Goal: Task Accomplishment & Management: Manage account settings

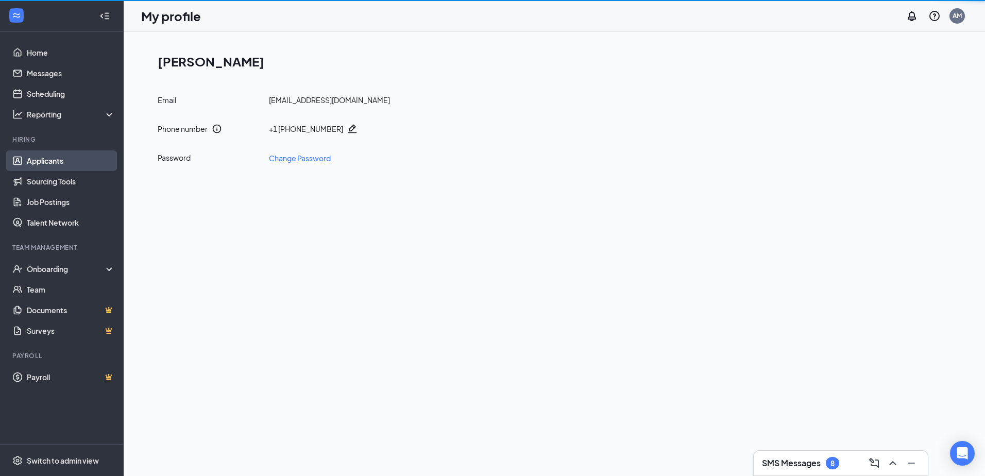
click at [66, 159] on link "Applicants" at bounding box center [71, 160] width 88 height 21
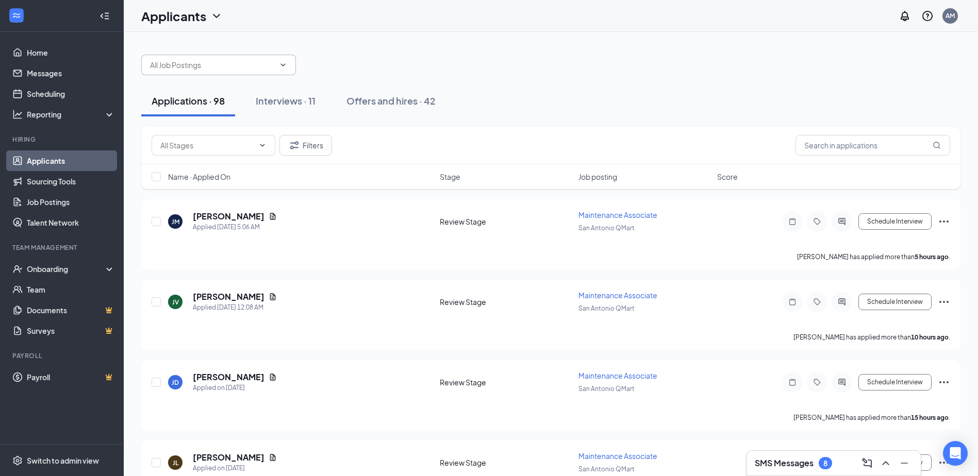
click at [265, 67] on input "text" at bounding box center [212, 64] width 125 height 11
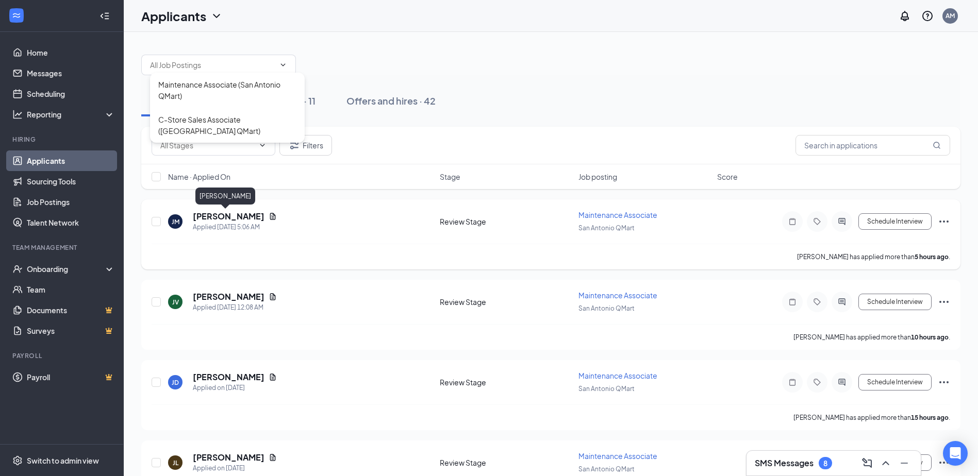
click at [216, 213] on h5 "[PERSON_NAME]" at bounding box center [229, 216] width 72 height 11
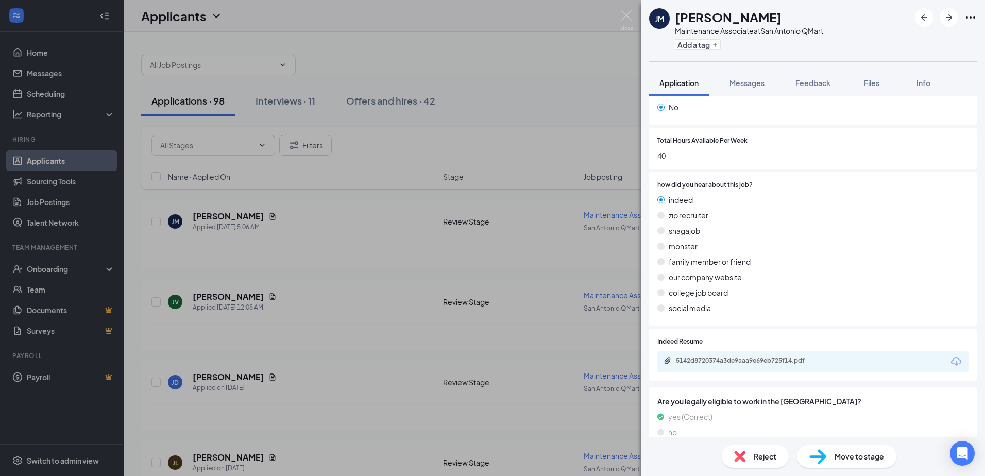
scroll to position [239, 0]
click at [769, 350] on div "5142d8720374a3de9aaa9e69eb725f14.pdf" at bounding box center [813, 361] width 311 height 22
click at [777, 356] on div "5142d8720374a3de9aaa9e69eb725f14.pdf" at bounding box center [748, 360] width 144 height 8
click at [624, 13] on img at bounding box center [627, 20] width 13 height 20
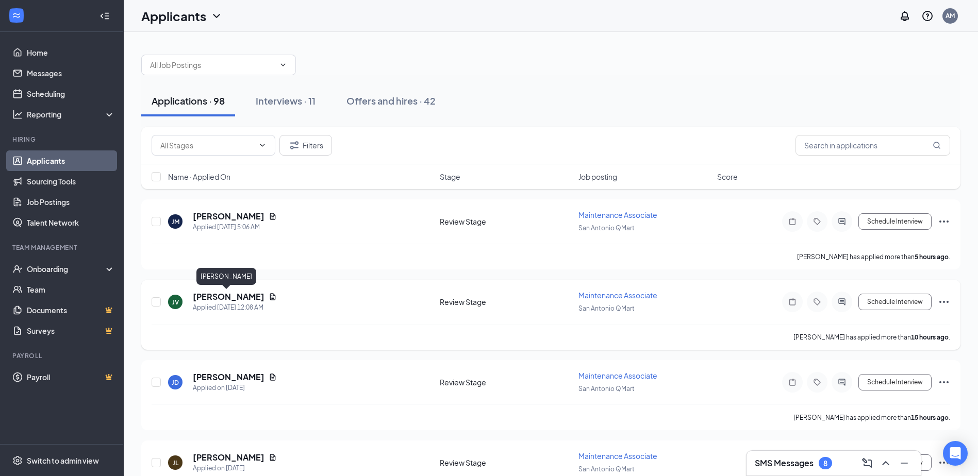
click at [227, 295] on h5 "[PERSON_NAME]" at bounding box center [229, 296] width 72 height 11
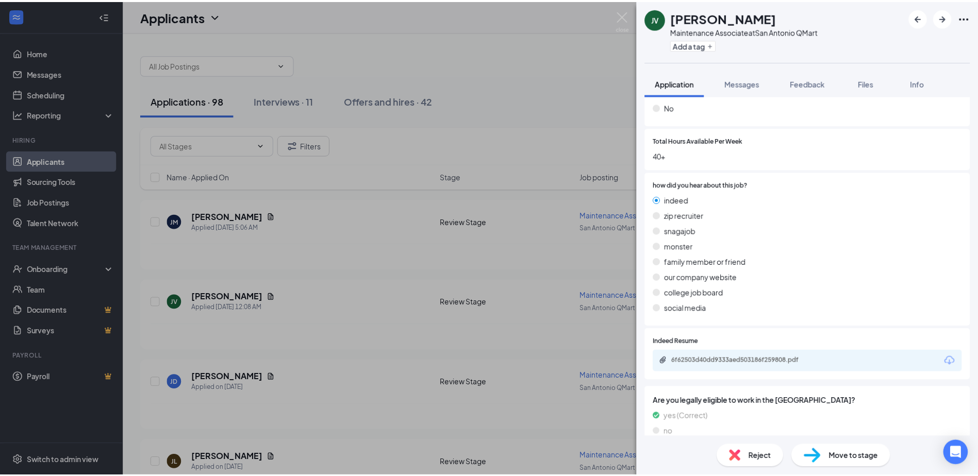
scroll to position [239, 0]
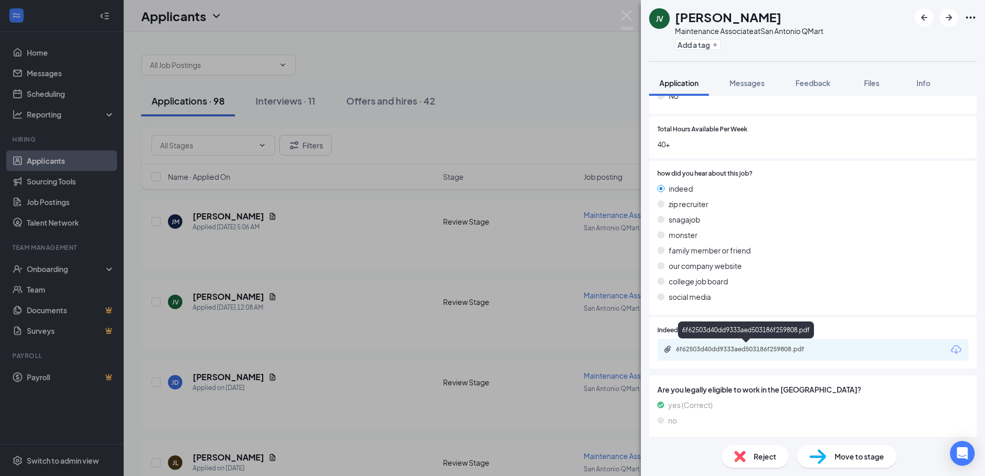
click at [753, 347] on div "6f62503d40dd9333aed503186f259808.pdf" at bounding box center [748, 349] width 144 height 8
click at [627, 18] on img at bounding box center [627, 20] width 13 height 20
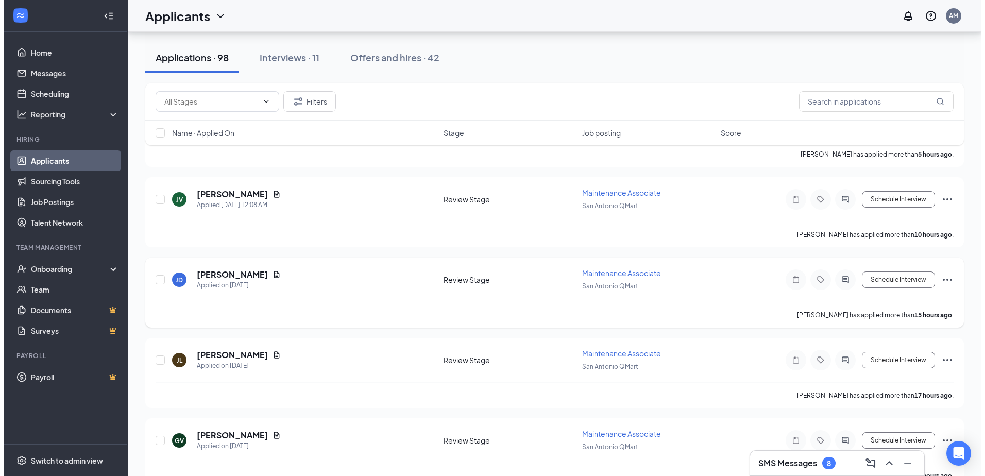
scroll to position [103, 0]
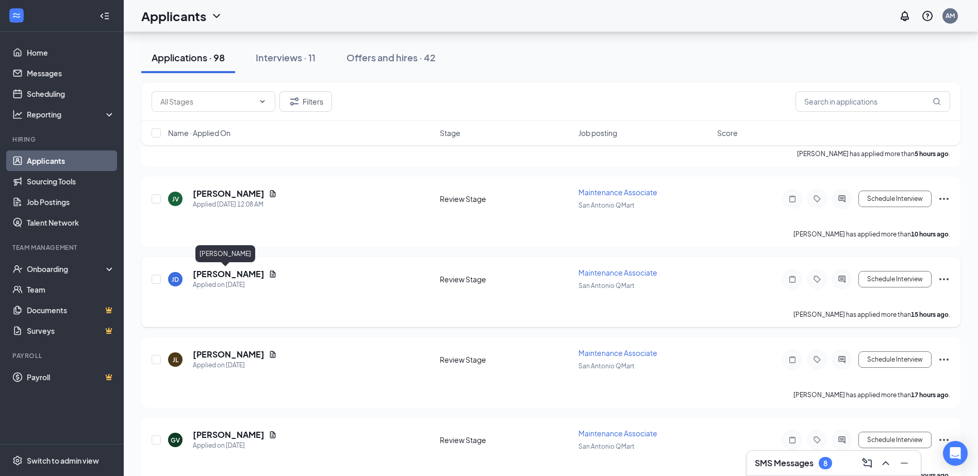
click at [216, 271] on h5 "[PERSON_NAME]" at bounding box center [229, 274] width 72 height 11
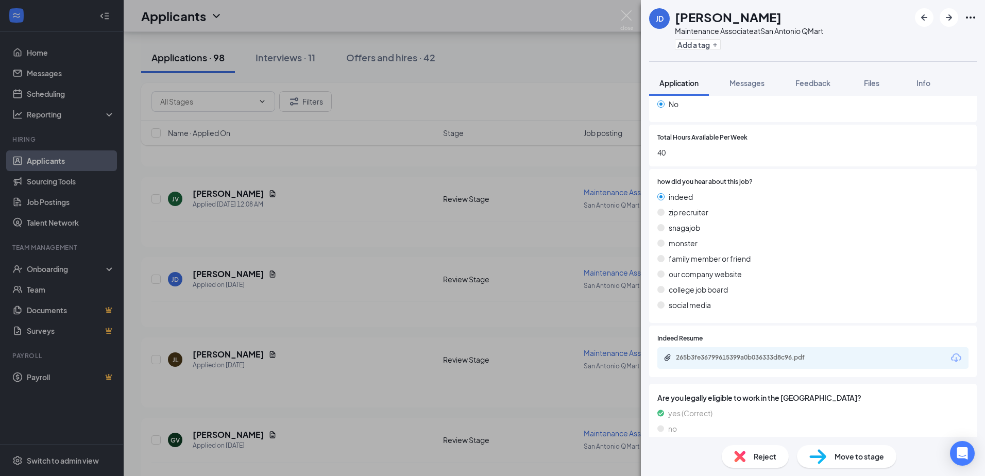
scroll to position [243, 0]
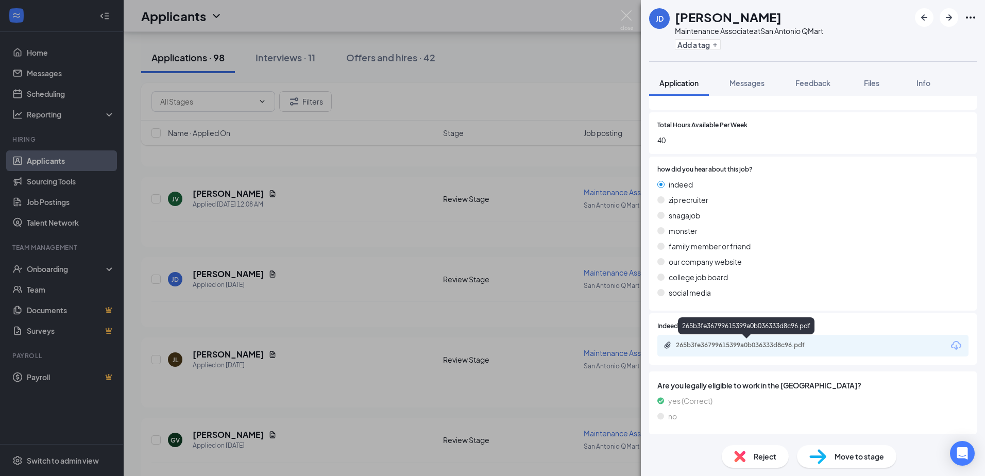
click at [749, 344] on div "265b3fe36799615399a0b036333d8c96.pdf" at bounding box center [748, 345] width 144 height 8
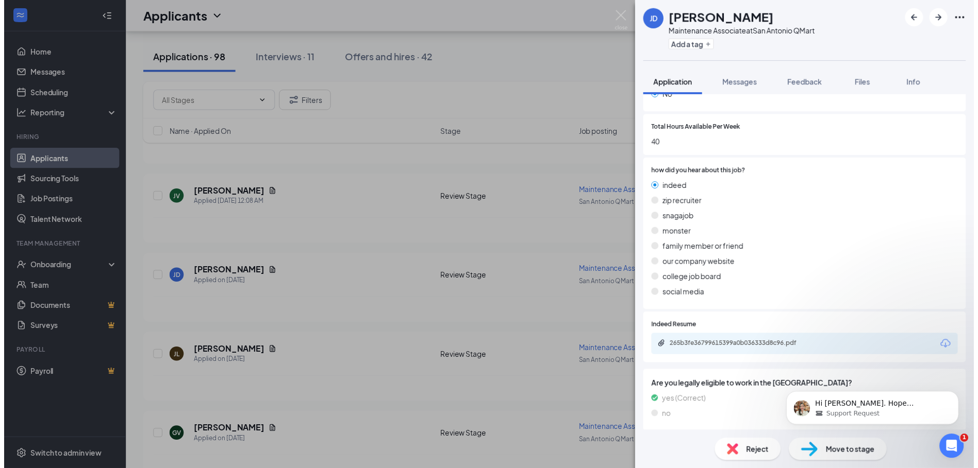
scroll to position [0, 0]
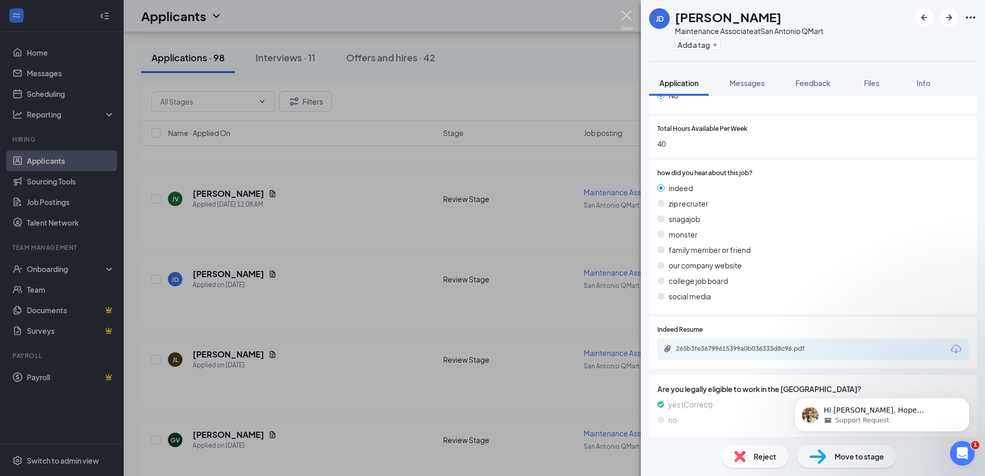
click at [629, 11] on img at bounding box center [627, 20] width 13 height 20
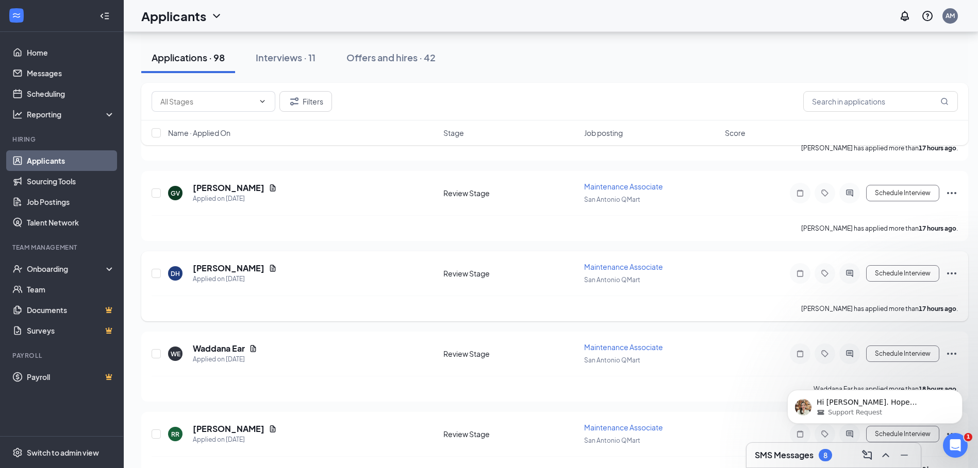
scroll to position [361, 0]
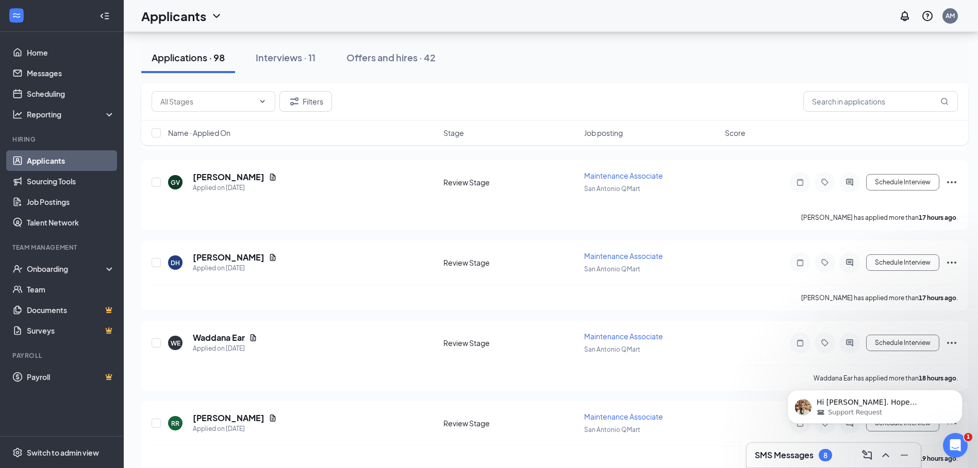
drag, startPoint x: 85, startPoint y: 32, endPoint x: -2, endPoint y: -54, distance: 122.5
